Goal: Task Accomplishment & Management: Use online tool/utility

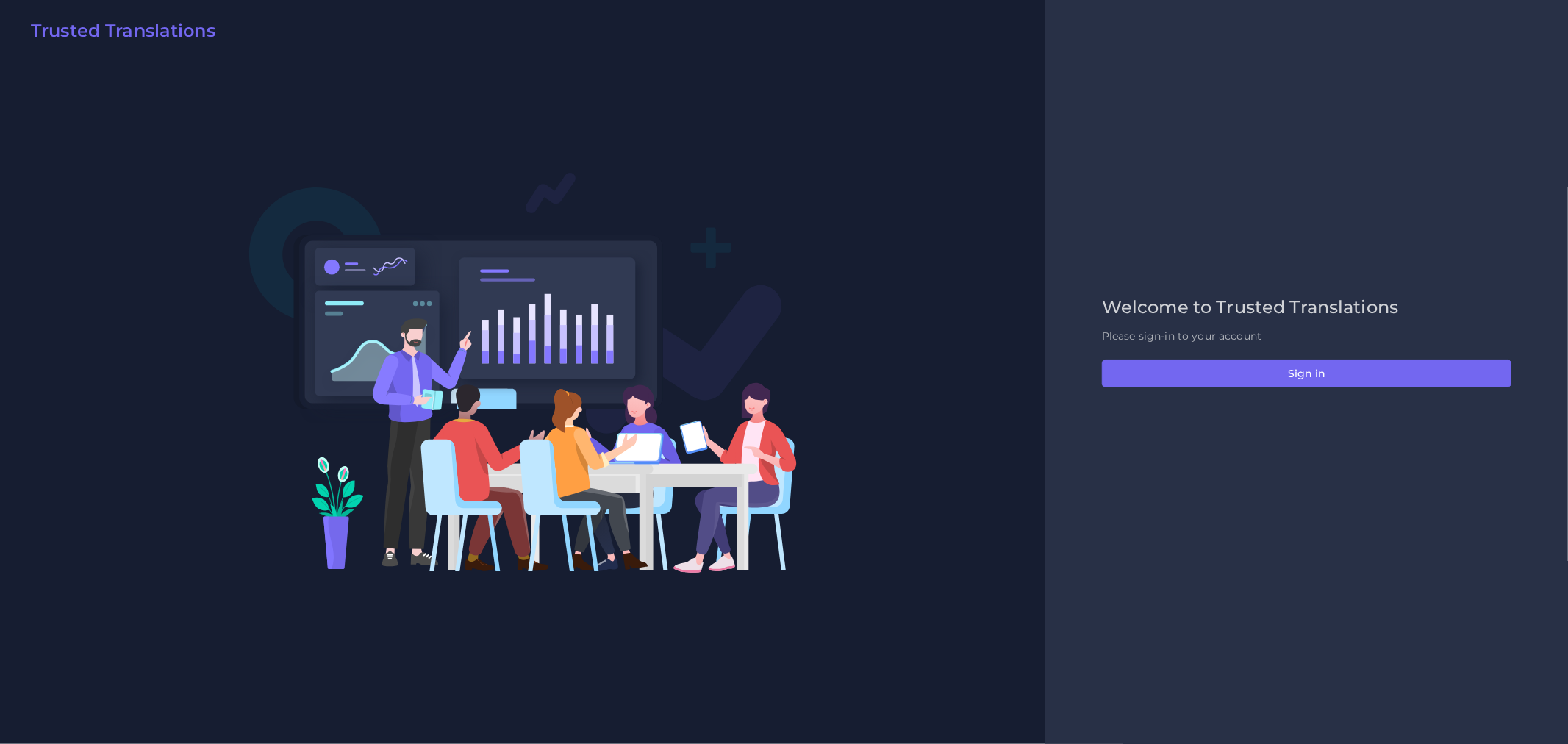
click at [1273, 389] on div "Welcome to Trusted Translations Please sign-in to your account Sign in" at bounding box center [1306, 372] width 440 height 150
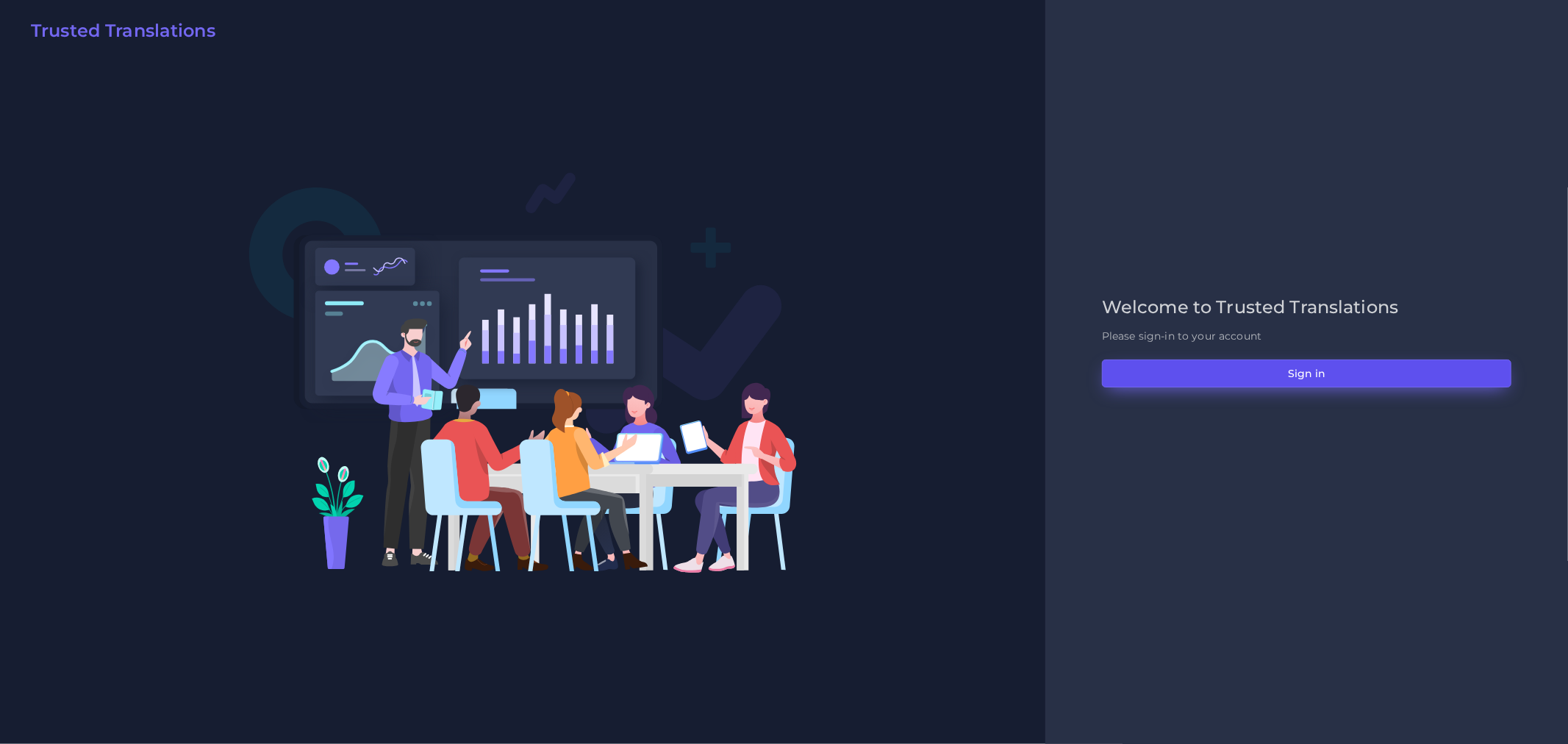
click at [1273, 386] on button "Sign in" at bounding box center [1306, 373] width 409 height 28
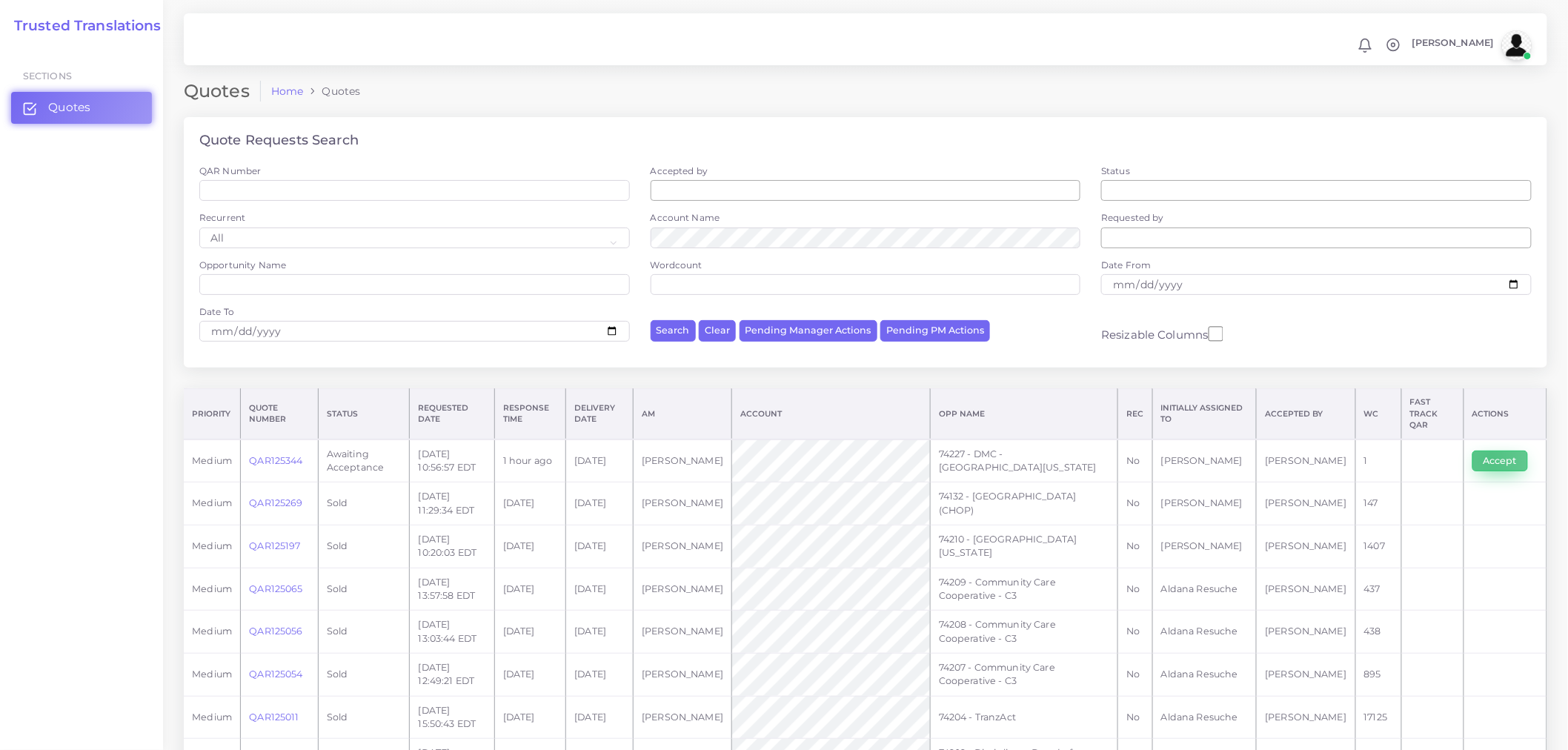
click at [1491, 450] on button "Accept" at bounding box center [1500, 461] width 56 height 21
click at [1495, 450] on button "Accept" at bounding box center [1500, 461] width 56 height 21
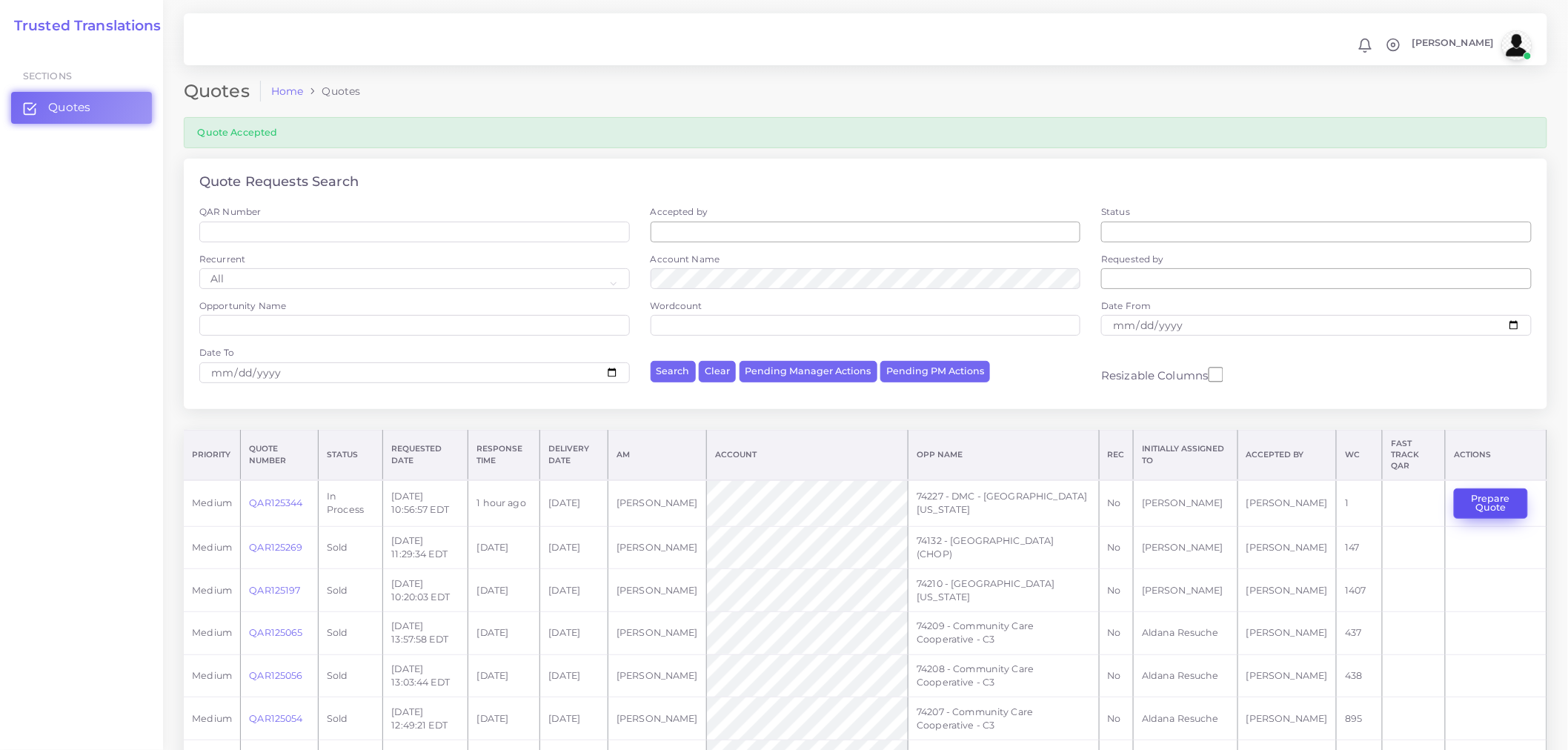
click at [1495, 508] on button "Prepare Quote" at bounding box center [1491, 503] width 74 height 30
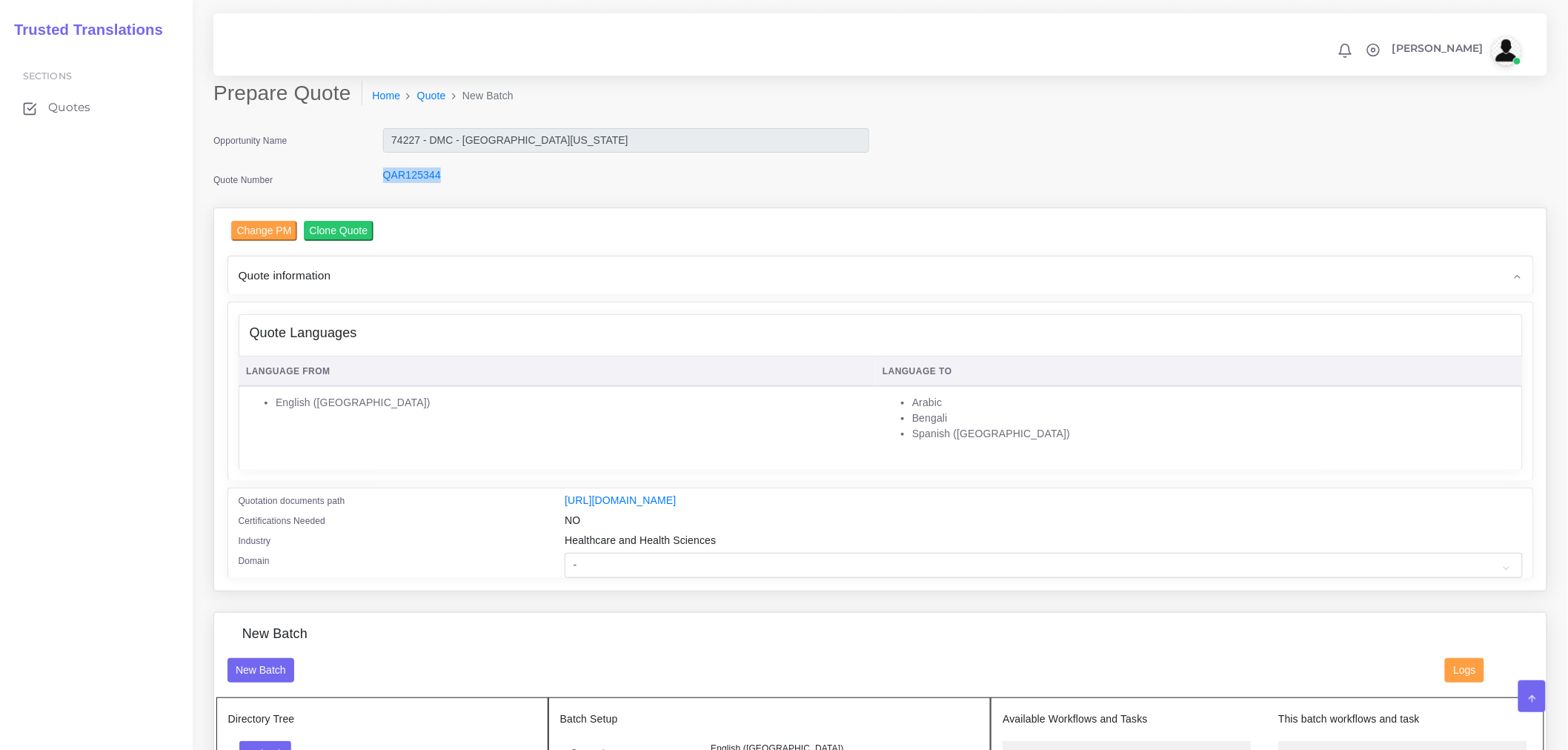
drag, startPoint x: 447, startPoint y: 183, endPoint x: 379, endPoint y: 176, distance: 68.4
click at [379, 176] on div "QAR125344" at bounding box center [625, 182] width 508 height 29
copy link "QAR125344"
click at [656, 409] on td "English (US)" at bounding box center [556, 423] width 637 height 74
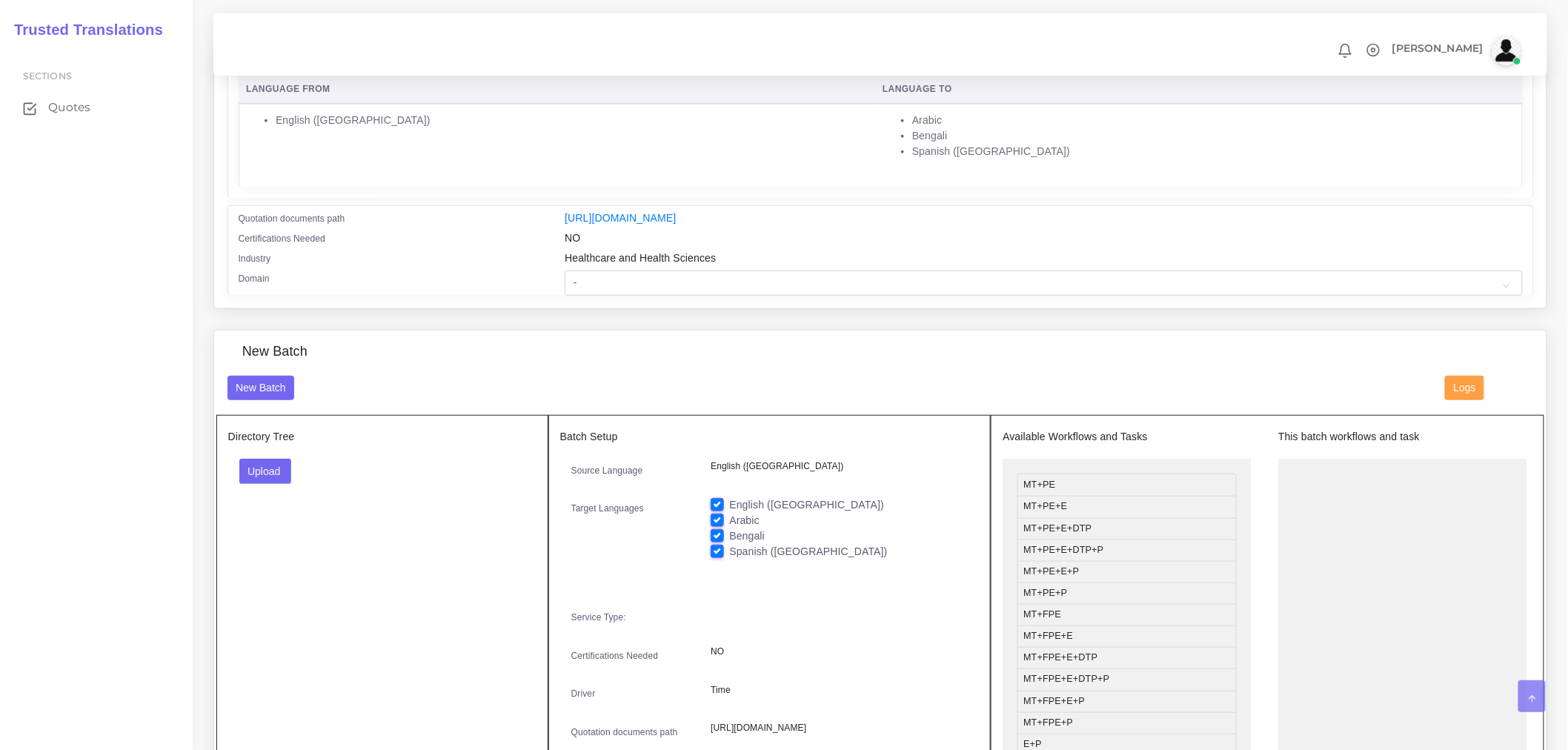
scroll to position [329, 0]
